Goal: Navigation & Orientation: Find specific page/section

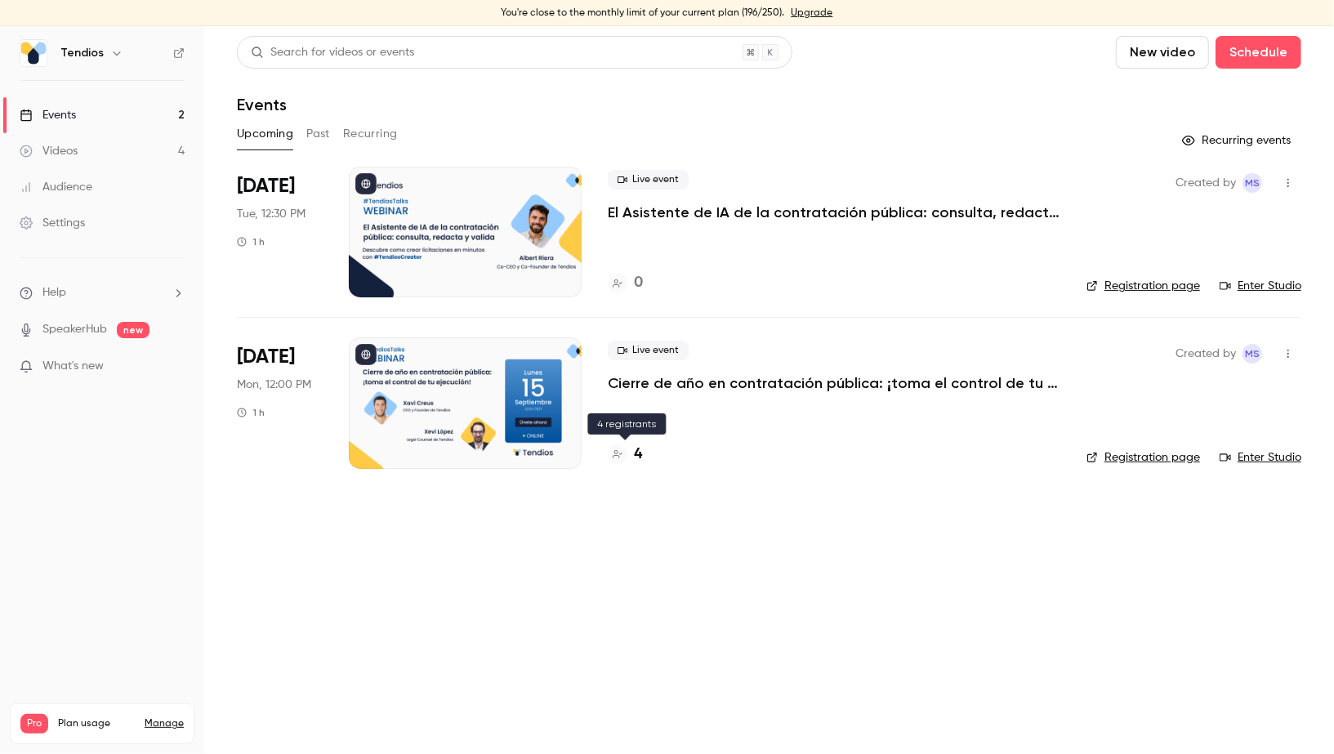
click at [641, 448] on h4 "4" at bounding box center [638, 455] width 8 height 22
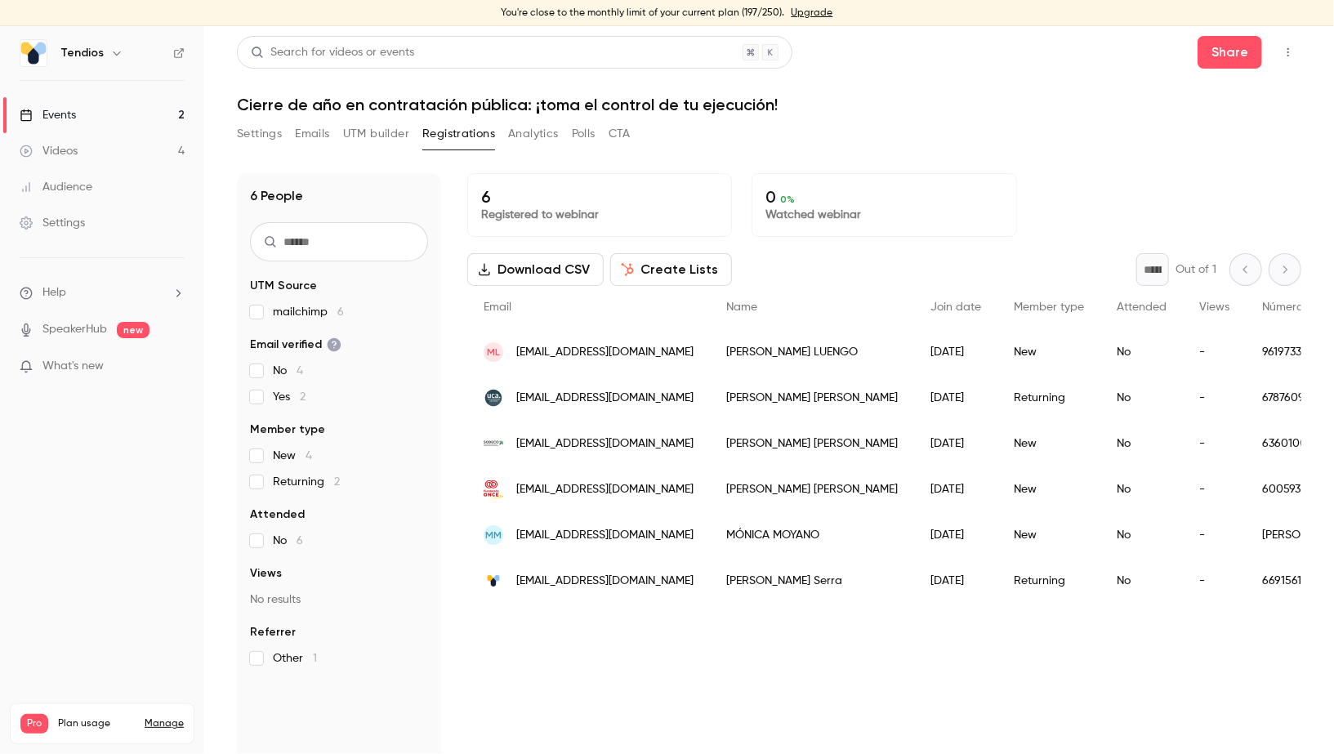
click at [167, 122] on link "Events 2" at bounding box center [102, 115] width 204 height 36
